Goal: Task Accomplishment & Management: Manage account settings

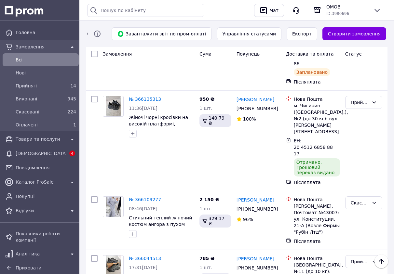
scroll to position [77, 0]
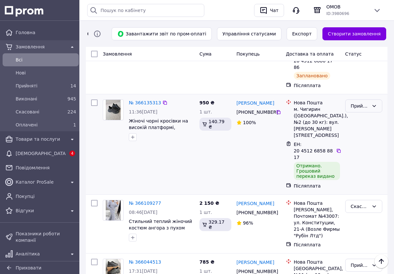
click at [362, 102] on div "Прийнято" at bounding box center [359, 105] width 18 height 7
click at [366, 103] on li "Виконано" at bounding box center [363, 107] width 36 height 12
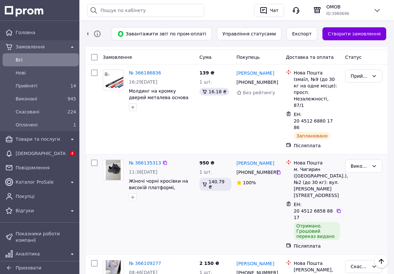
scroll to position [0, 0]
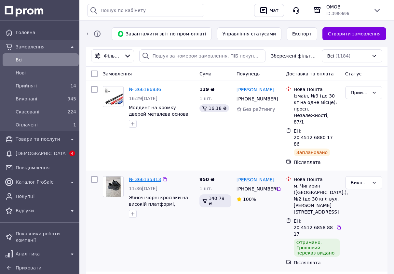
click at [144, 177] on link "№ 366135313" at bounding box center [145, 179] width 32 height 5
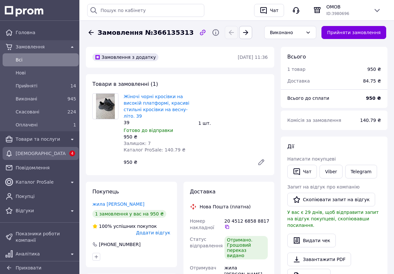
click at [53, 154] on span "[DEMOGRAPHIC_DATA]" at bounding box center [41, 153] width 50 height 6
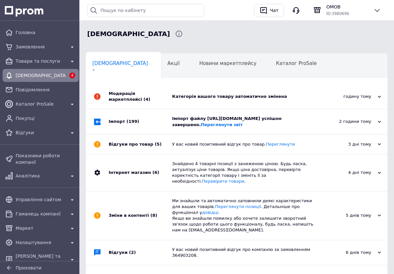
scroll to position [0, 3]
click at [214, 127] on div "Імпорт файлу https://cs3924566.prom.ua/products_feed.xml?hash_tag=bba9265b8d800…" at bounding box center [244, 122] width 144 height 12
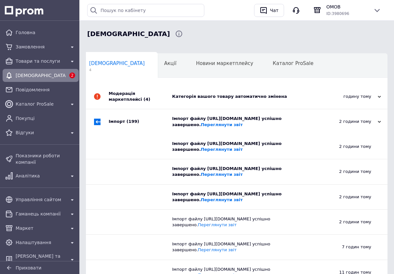
click at [181, 94] on div "Категорія вашого товару автоматично змінена" at bounding box center [244, 97] width 144 height 6
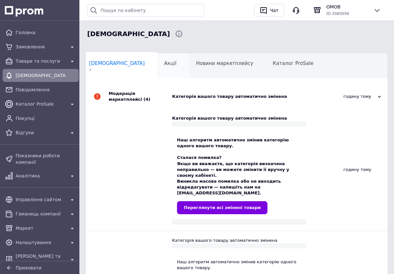
click at [158, 63] on div "Акції 0" at bounding box center [174, 66] width 32 height 25
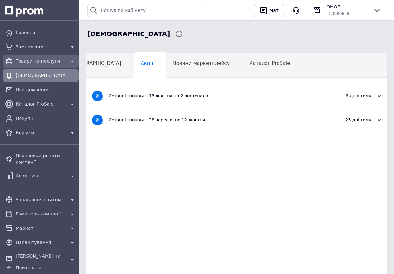
click at [29, 58] on span "Товари та послуги" at bounding box center [41, 61] width 50 height 6
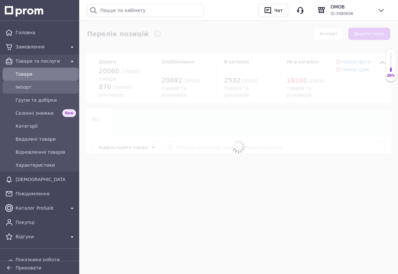
click at [33, 90] on div "Імпорт" at bounding box center [45, 87] width 63 height 9
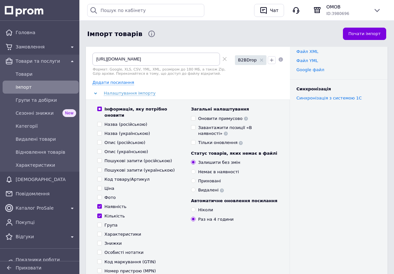
scroll to position [39, 0]
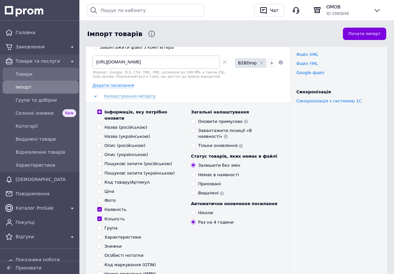
click at [54, 72] on span "Товари" at bounding box center [46, 74] width 60 height 6
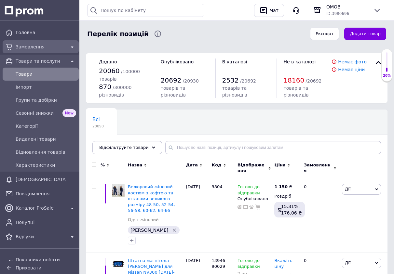
click at [21, 48] on span "Замовлення" at bounding box center [41, 47] width 50 height 6
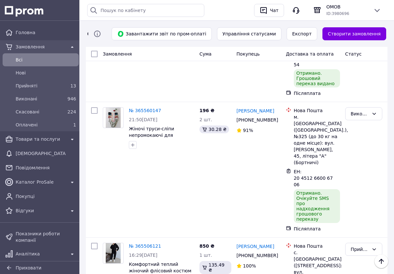
scroll to position [858, 0]
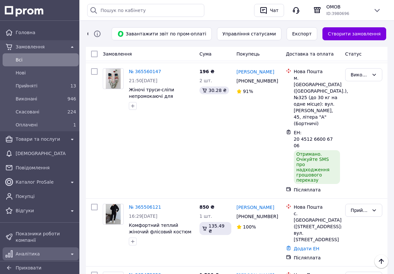
click at [51, 254] on span "Аналітика" at bounding box center [41, 254] width 50 height 6
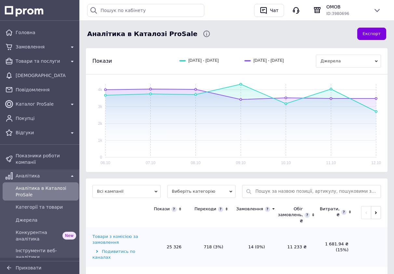
scroll to position [117, 0]
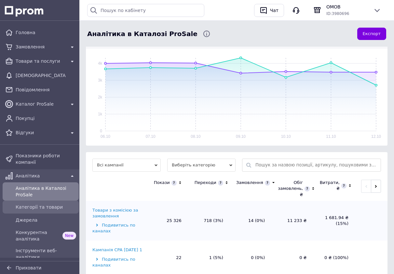
click at [52, 208] on span "Категорії та товари" at bounding box center [46, 207] width 60 height 6
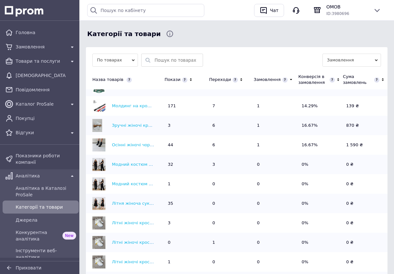
scroll to position [178, 0]
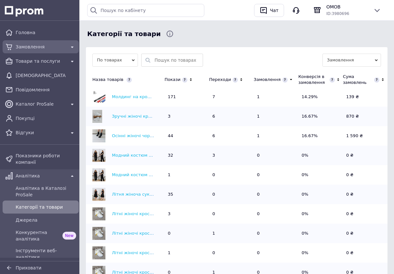
click at [34, 45] on span "Замовлення" at bounding box center [41, 47] width 50 height 6
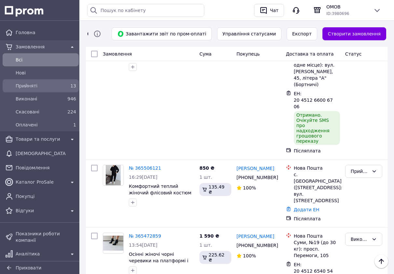
scroll to position [39, 0]
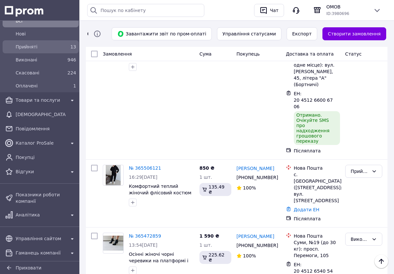
click at [61, 80] on link "Оплачені 1" at bounding box center [40, 85] width 81 height 13
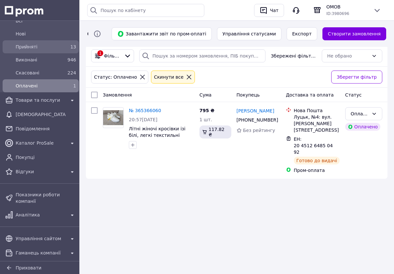
click at [43, 50] on span "Прийняті" at bounding box center [39, 47] width 47 height 6
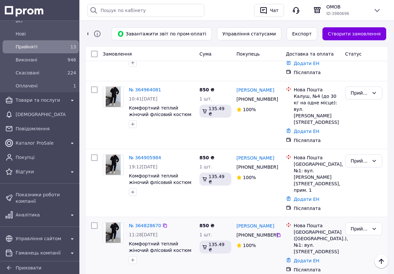
scroll to position [643, 0]
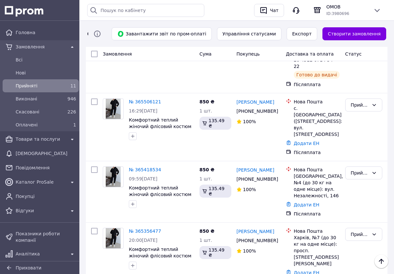
scroll to position [233, 0]
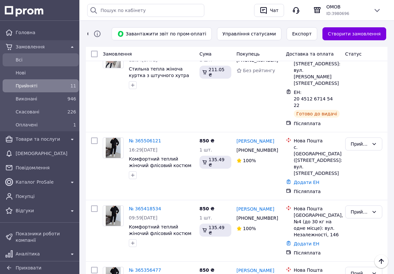
click at [34, 58] on span "Всi" at bounding box center [46, 60] width 60 height 6
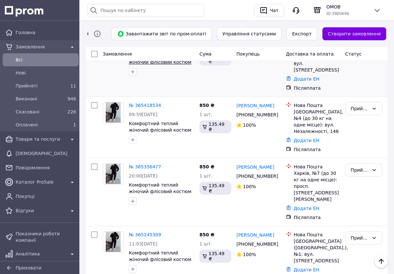
scroll to position [332, 0]
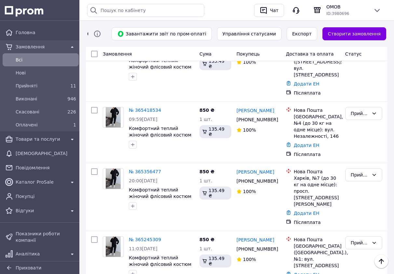
click at [43, 58] on span "Всi" at bounding box center [46, 60] width 60 height 6
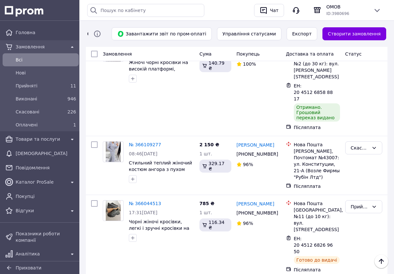
scroll to position [117, 0]
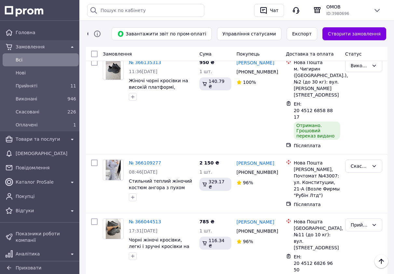
scroll to position [117, 0]
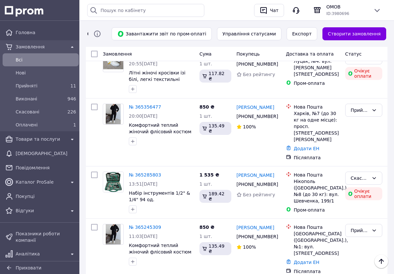
scroll to position [1324, 0]
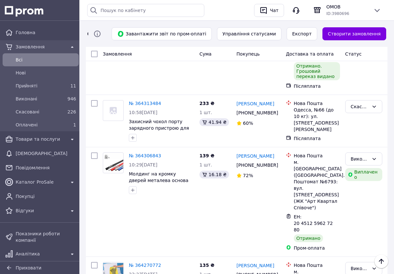
scroll to position [1276, 0]
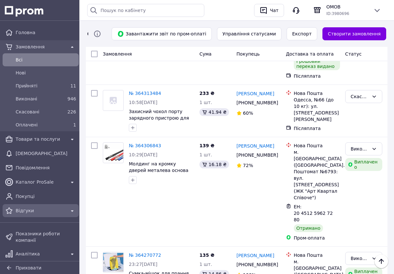
click at [28, 211] on span "Відгуки" at bounding box center [41, 210] width 50 height 6
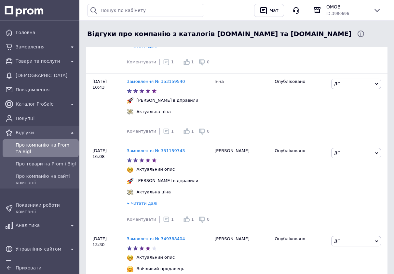
scroll to position [975, 0]
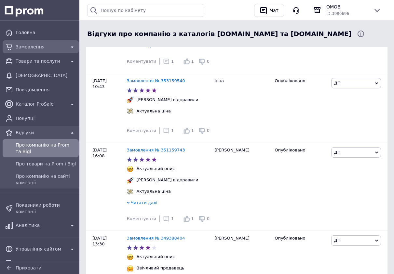
click at [28, 44] on span "Замовлення" at bounding box center [41, 47] width 50 height 6
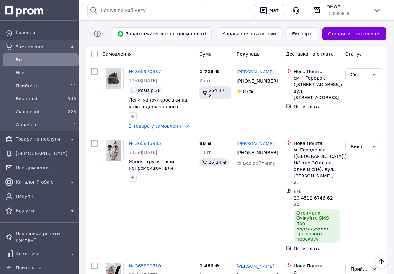
scroll to position [468, 0]
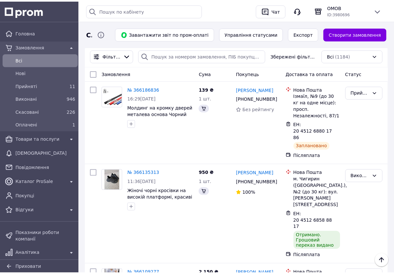
scroll to position [468, 0]
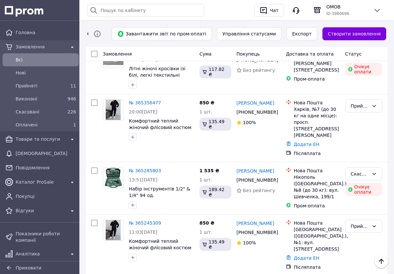
scroll to position [1324, 0]
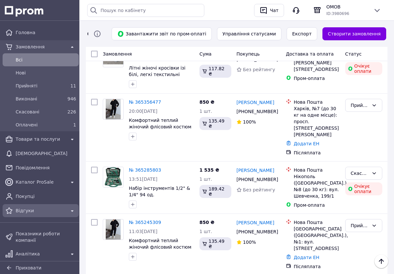
click at [23, 209] on span "Відгуки" at bounding box center [41, 210] width 50 height 6
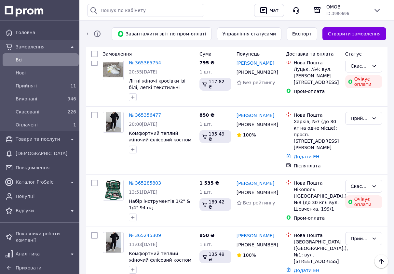
scroll to position [1324, 0]
